Goal: Task Accomplishment & Management: Use online tool/utility

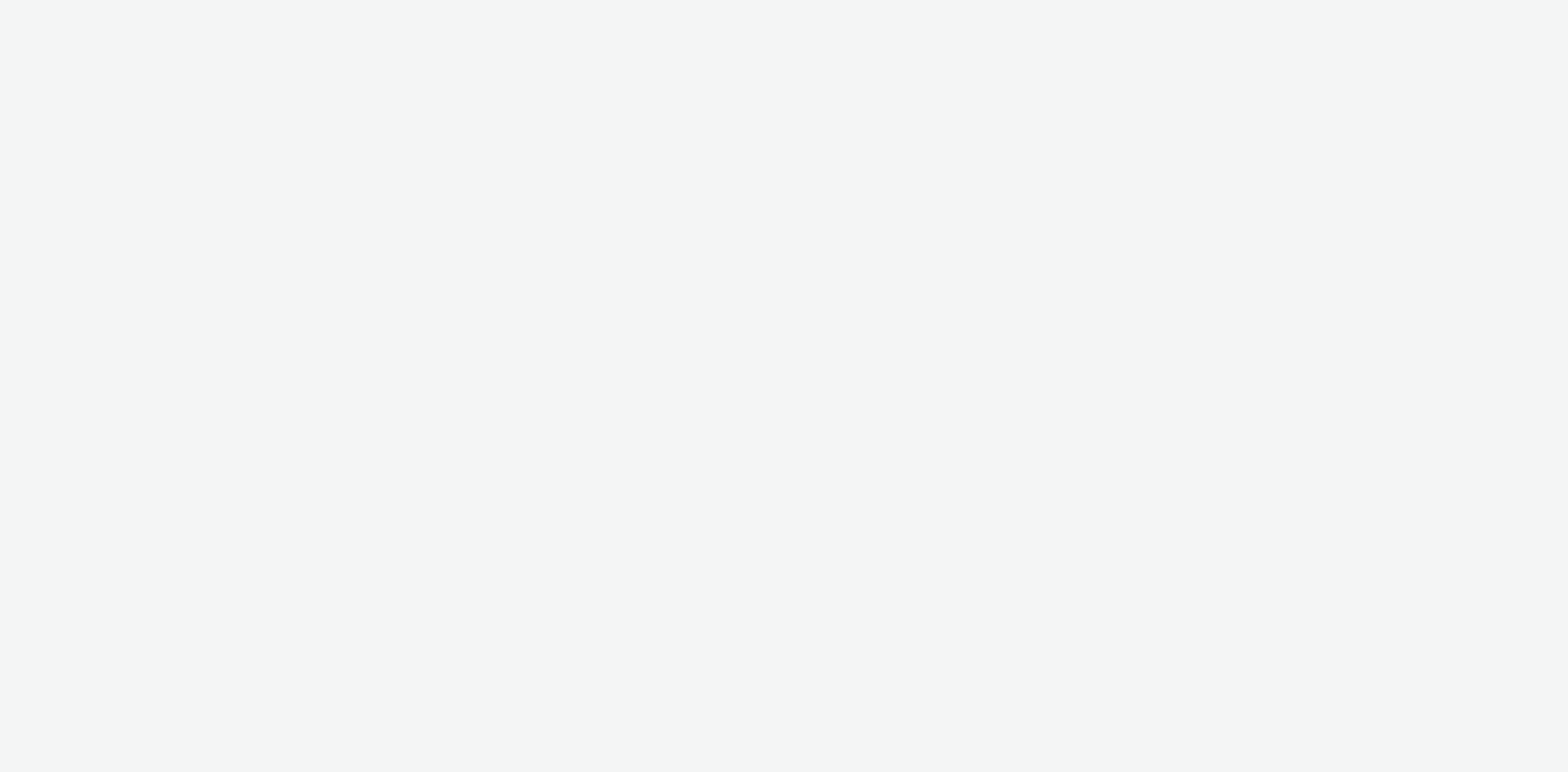
select select "d07aba32-d775-4fed-a722-f10c6504dd64"
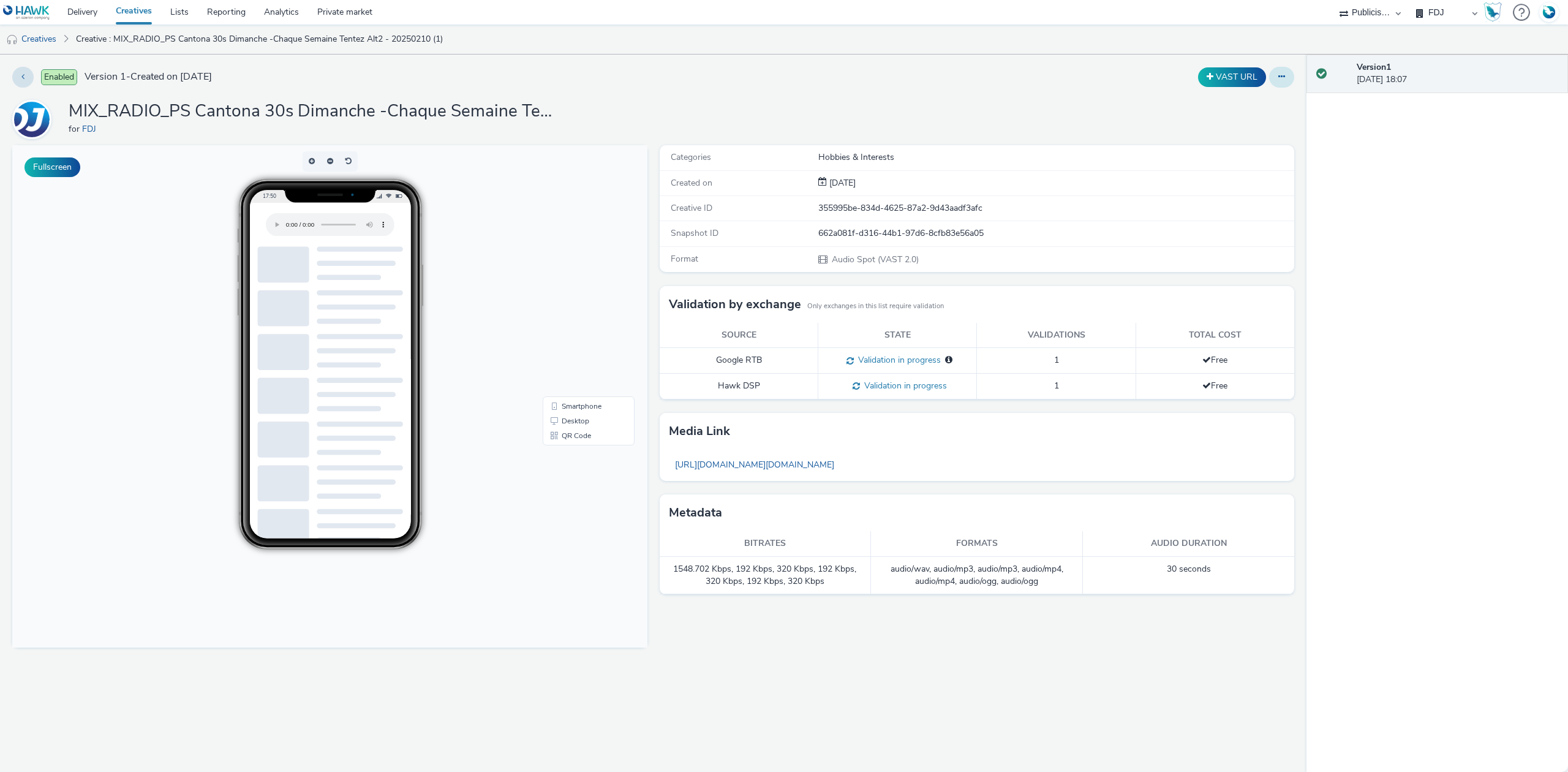
click at [1277, 84] on button at bounding box center [1281, 76] width 25 height 21
click at [1255, 99] on link "Edit" at bounding box center [1248, 101] width 92 height 24
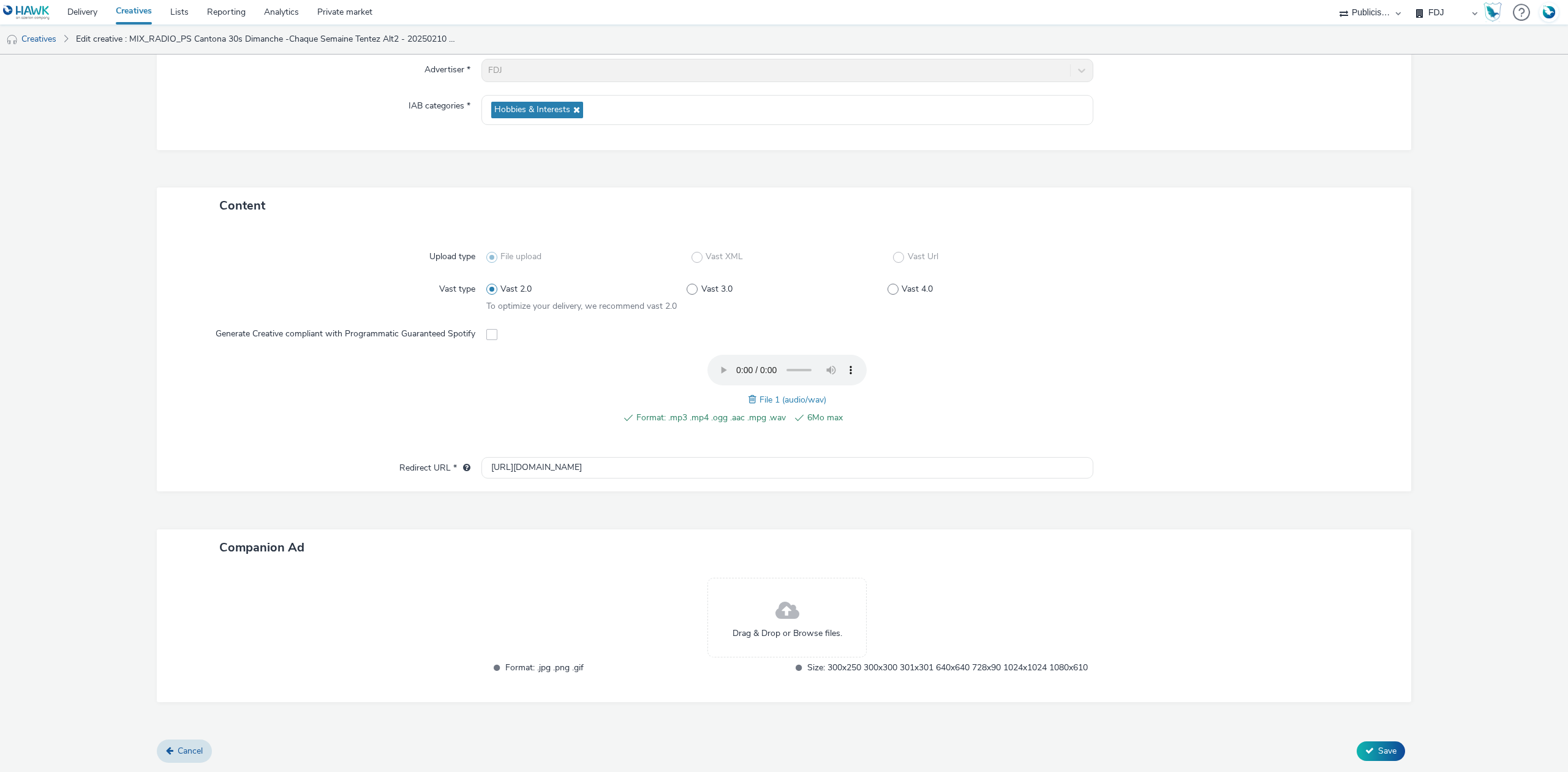
scroll to position [166, 0]
click at [39, 32] on link "Creatives" at bounding box center [31, 39] width 63 height 29
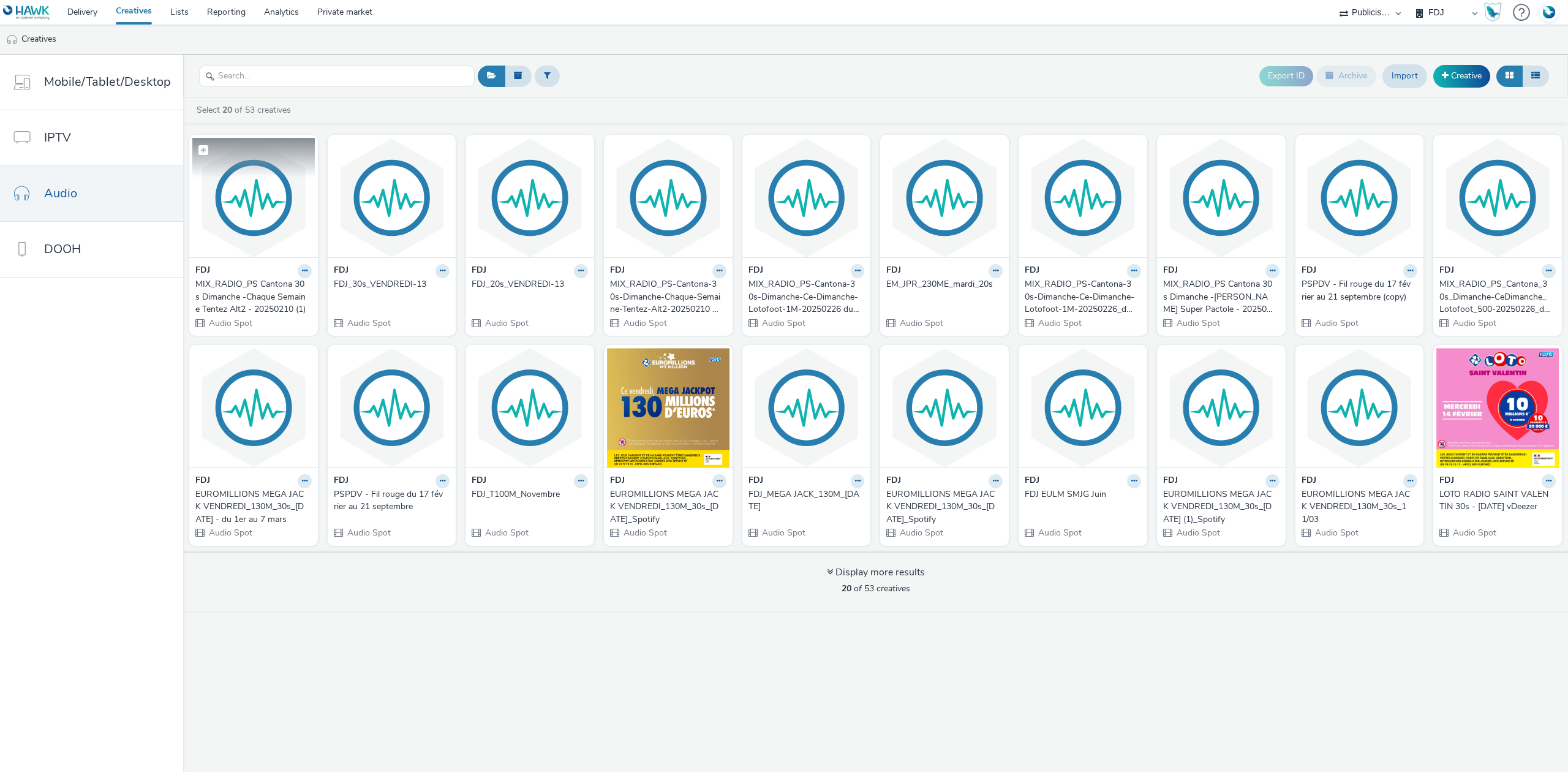
click at [261, 201] on img at bounding box center [253, 198] width 122 height 119
